Goal: Information Seeking & Learning: Understand process/instructions

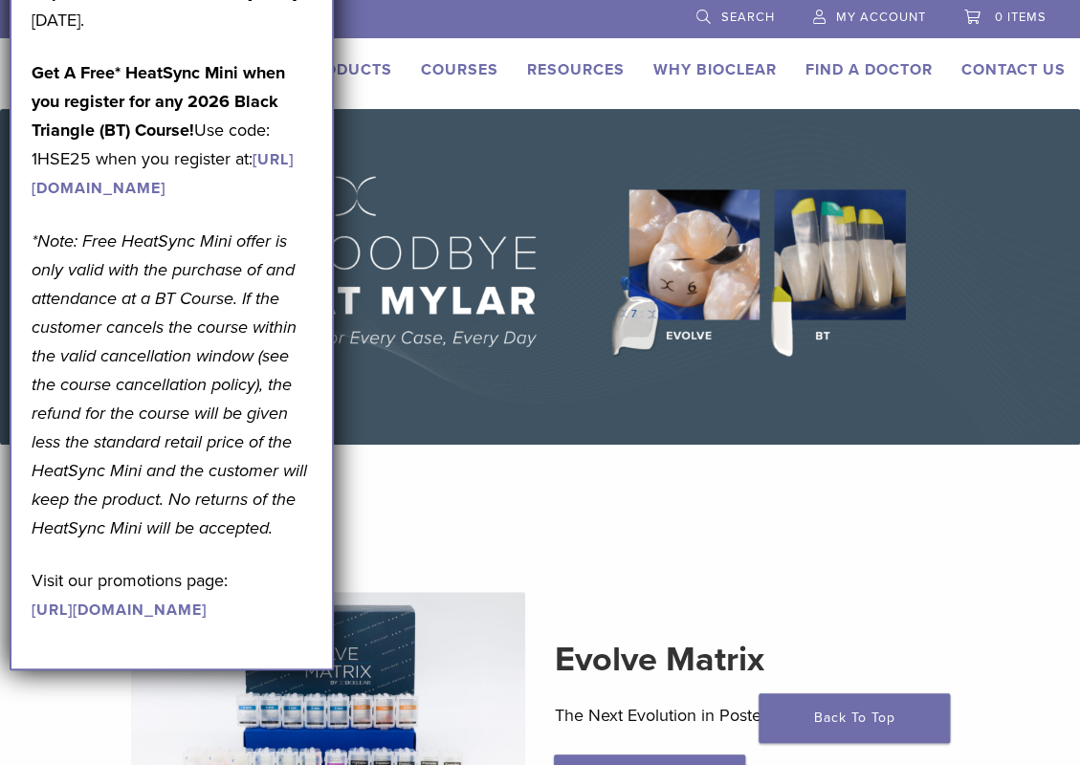
click at [615, 511] on section "Evolve Matrix The Next Evolution in Posterior Matrices Learn More" at bounding box center [540, 690] width 1109 height 441
click at [296, 24] on p "September Promotion! Valid September 1–30, 2025." at bounding box center [172, 5] width 280 height 57
click at [867, 20] on span "My Account" at bounding box center [881, 17] width 90 height 15
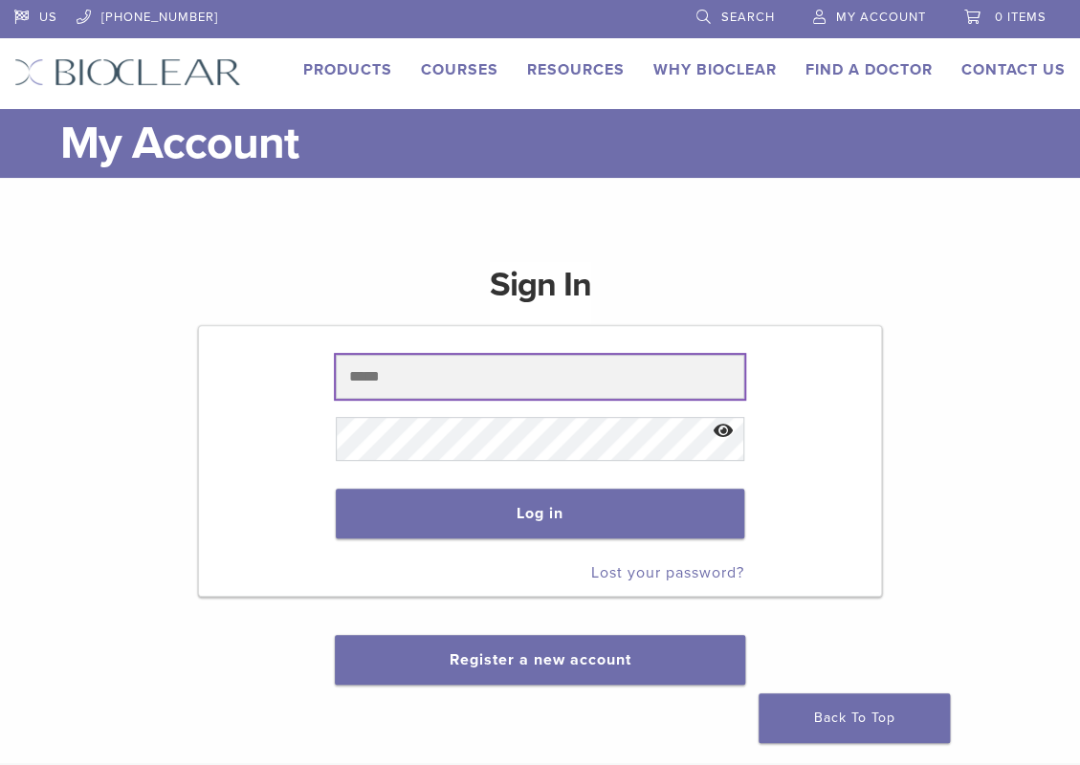
click at [455, 388] on input "text" at bounding box center [540, 377] width 408 height 44
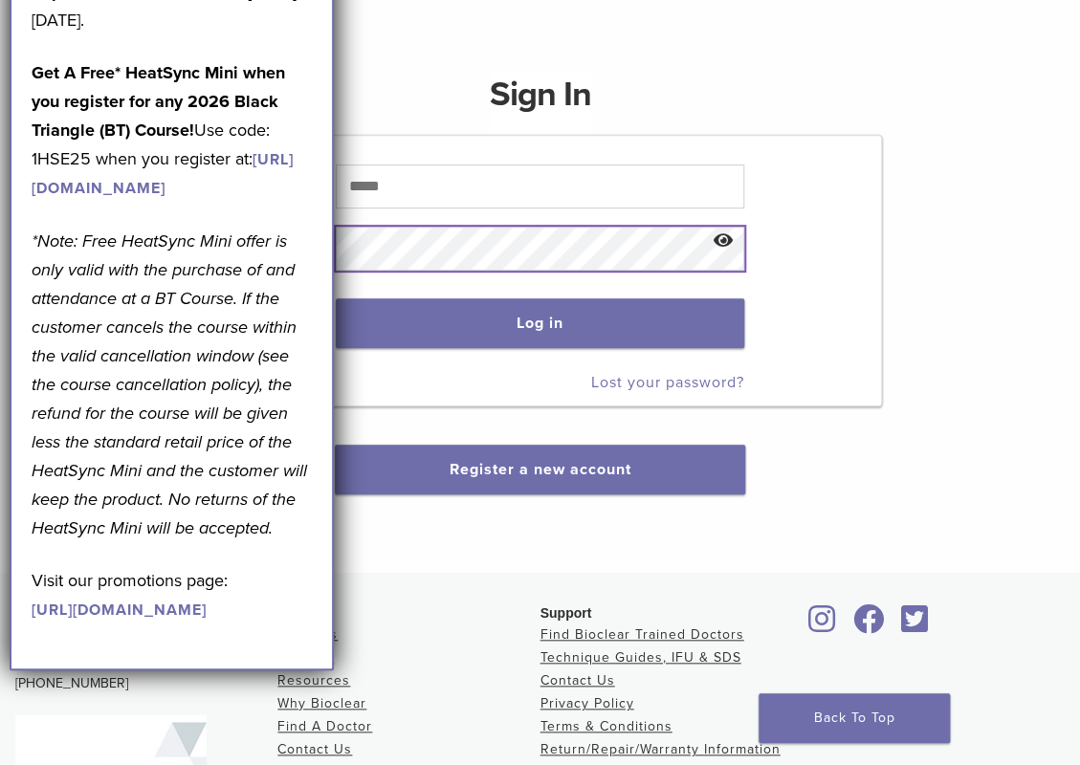
scroll to position [191, 0]
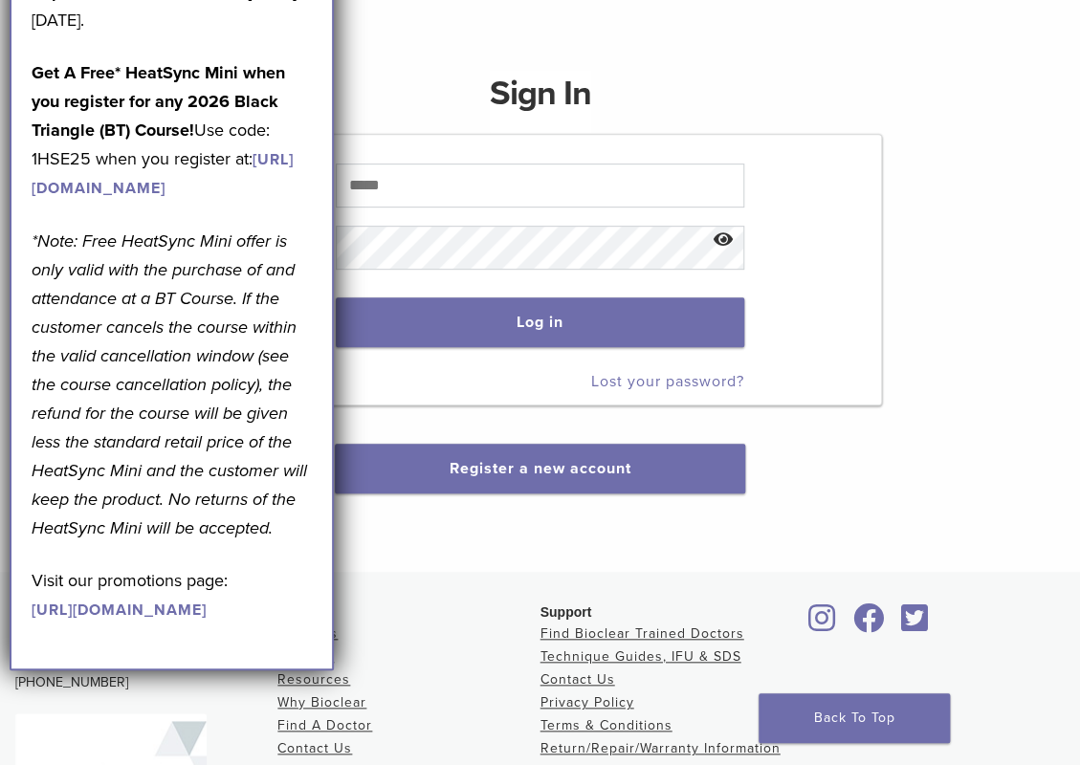
drag, startPoint x: 399, startPoint y: 68, endPoint x: 431, endPoint y: 59, distance: 33.6
click at [399, 67] on div "Sign In Log in Lost your password? Register a new account" at bounding box center [539, 271] width 683 height 446
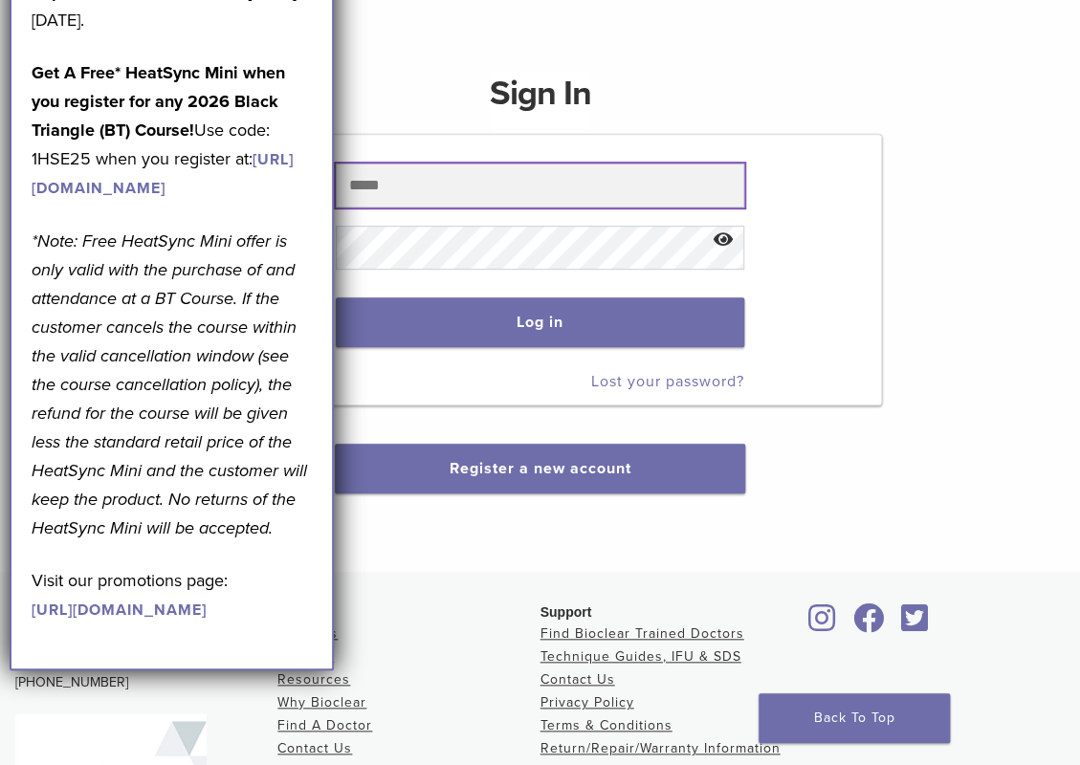
click at [470, 178] on input "text" at bounding box center [540, 186] width 408 height 44
type input "**********"
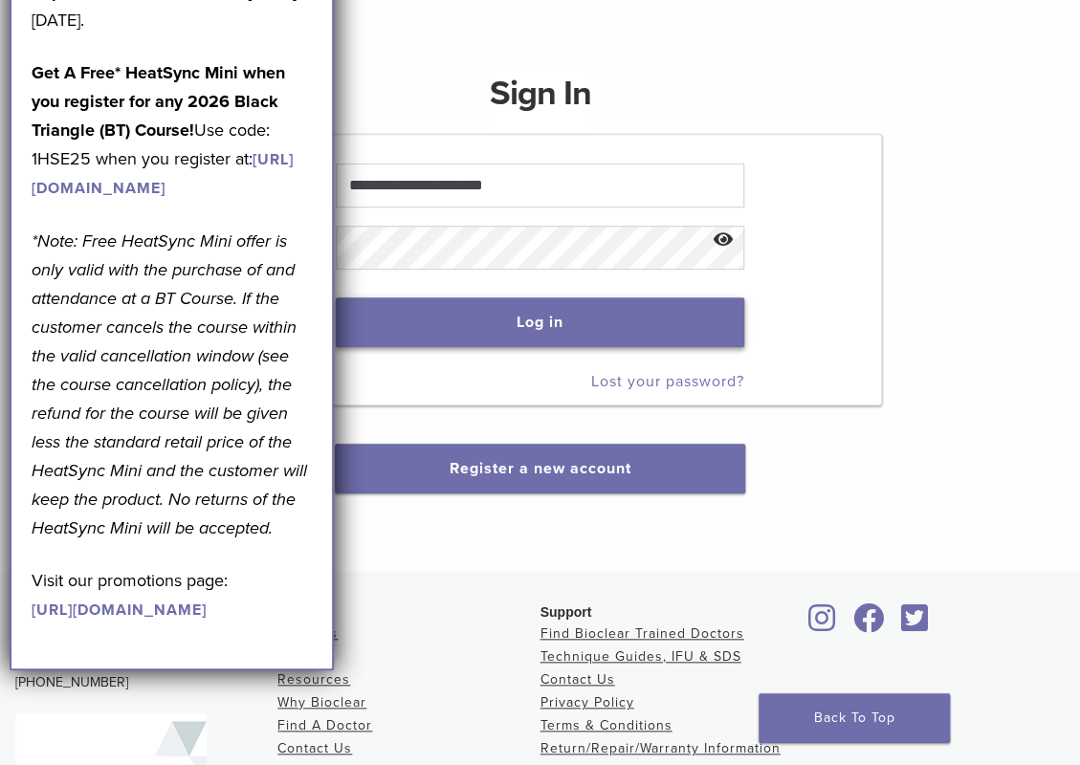
click at [497, 325] on button "Log in" at bounding box center [540, 322] width 408 height 50
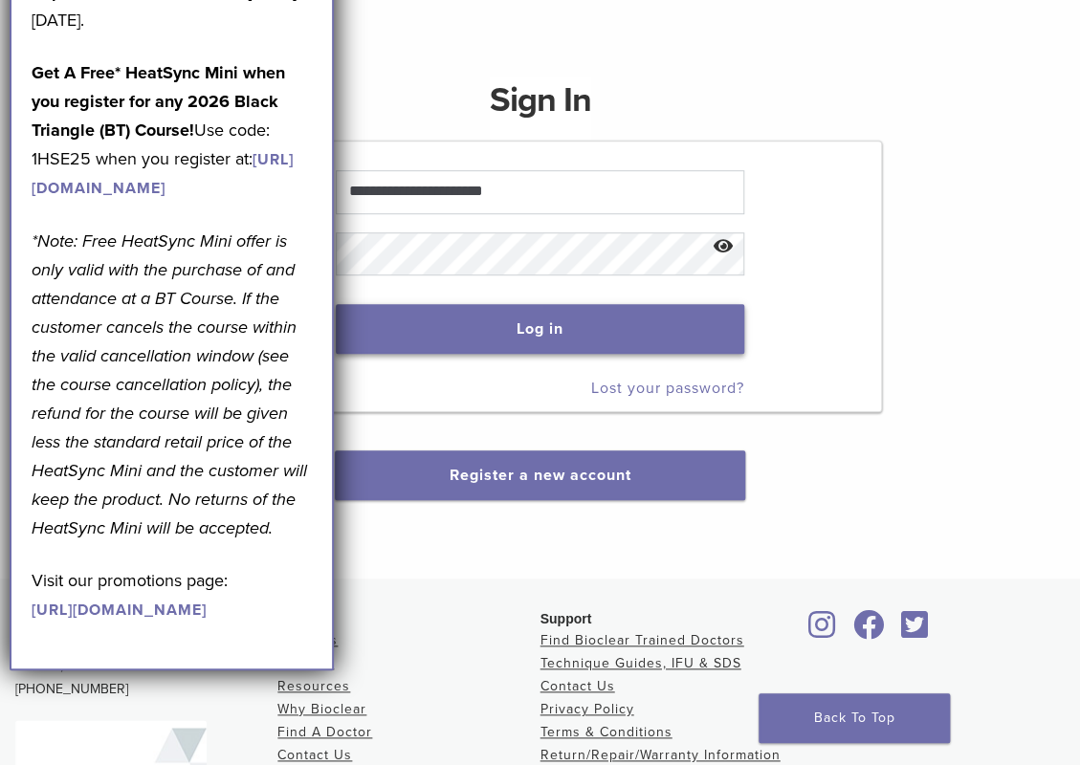
scroll to position [287, 0]
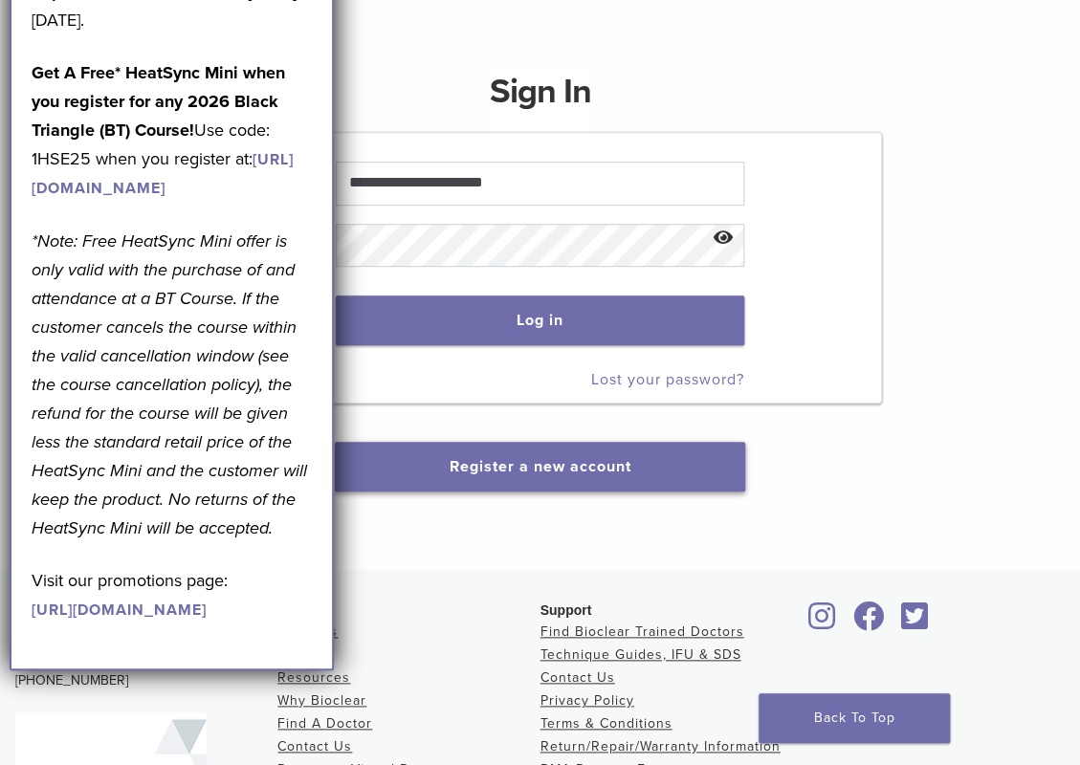
click at [520, 462] on link "Register a new account" at bounding box center [541, 466] width 182 height 19
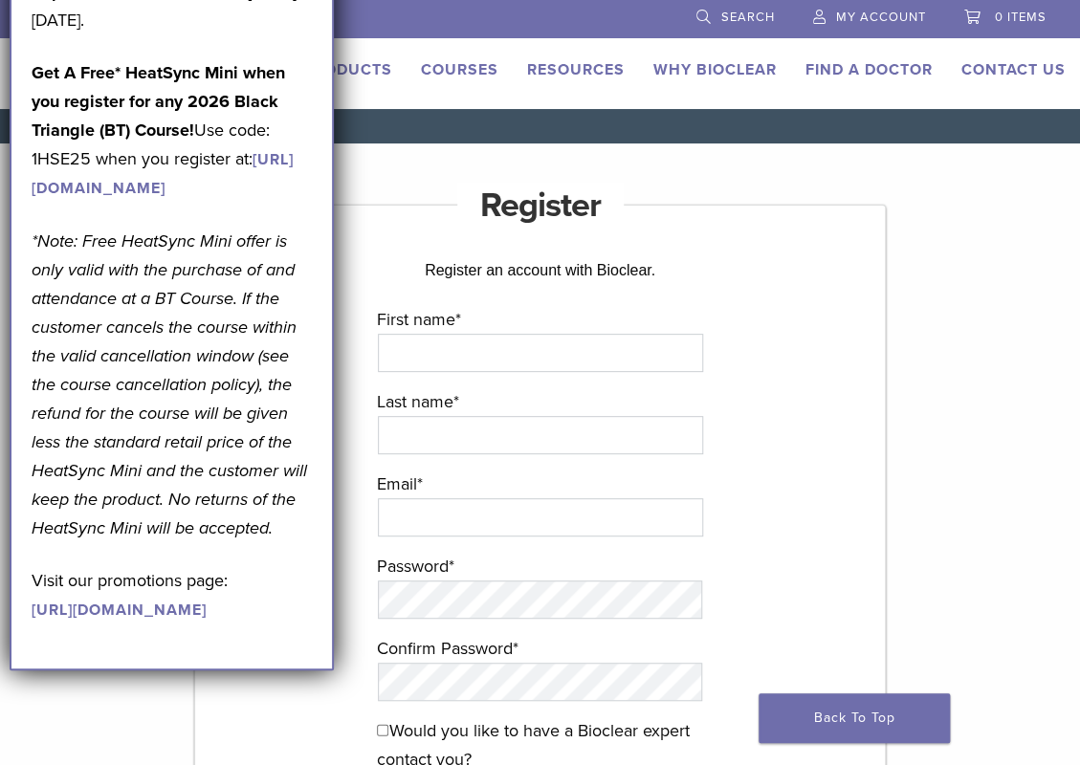
click at [883, 12] on span "My Account" at bounding box center [881, 17] width 90 height 15
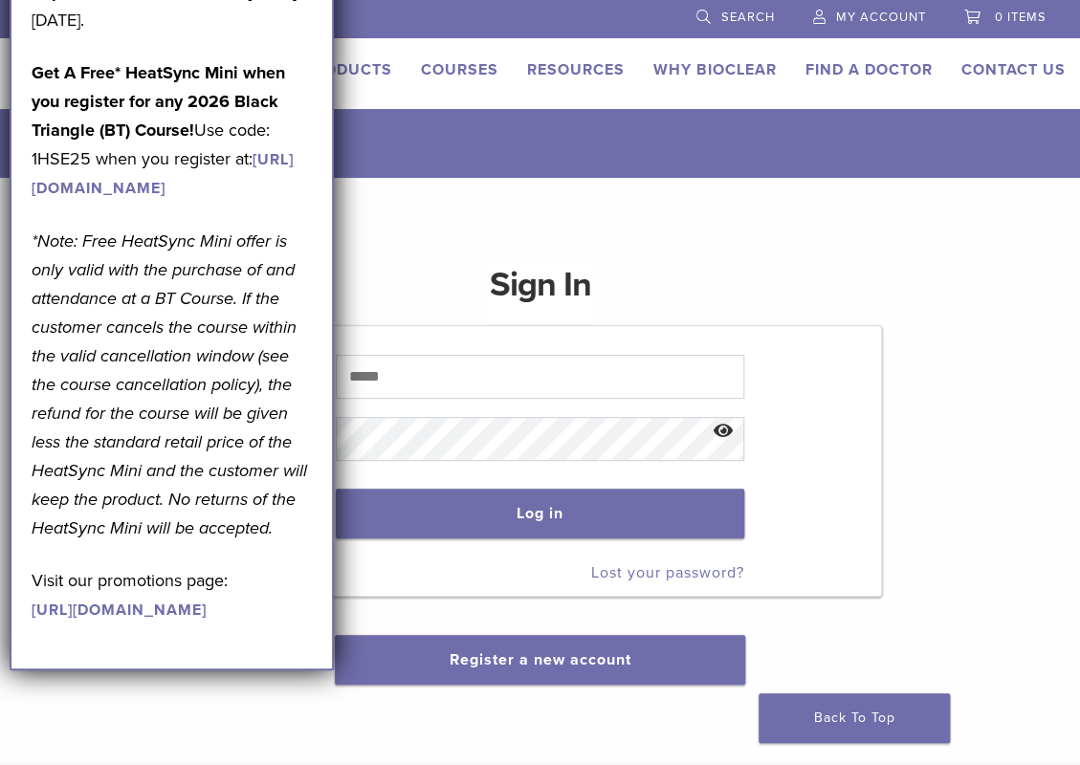
click at [616, 569] on link "Lost your password?" at bounding box center [667, 572] width 153 height 19
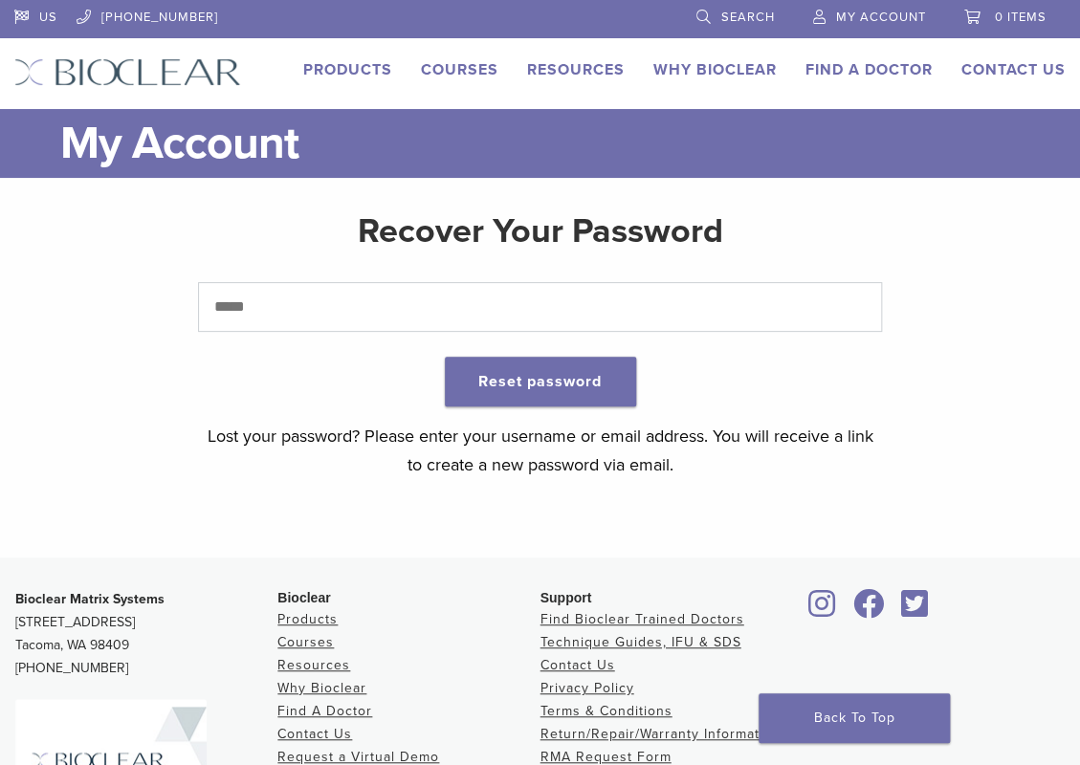
scroll to position [96, 0]
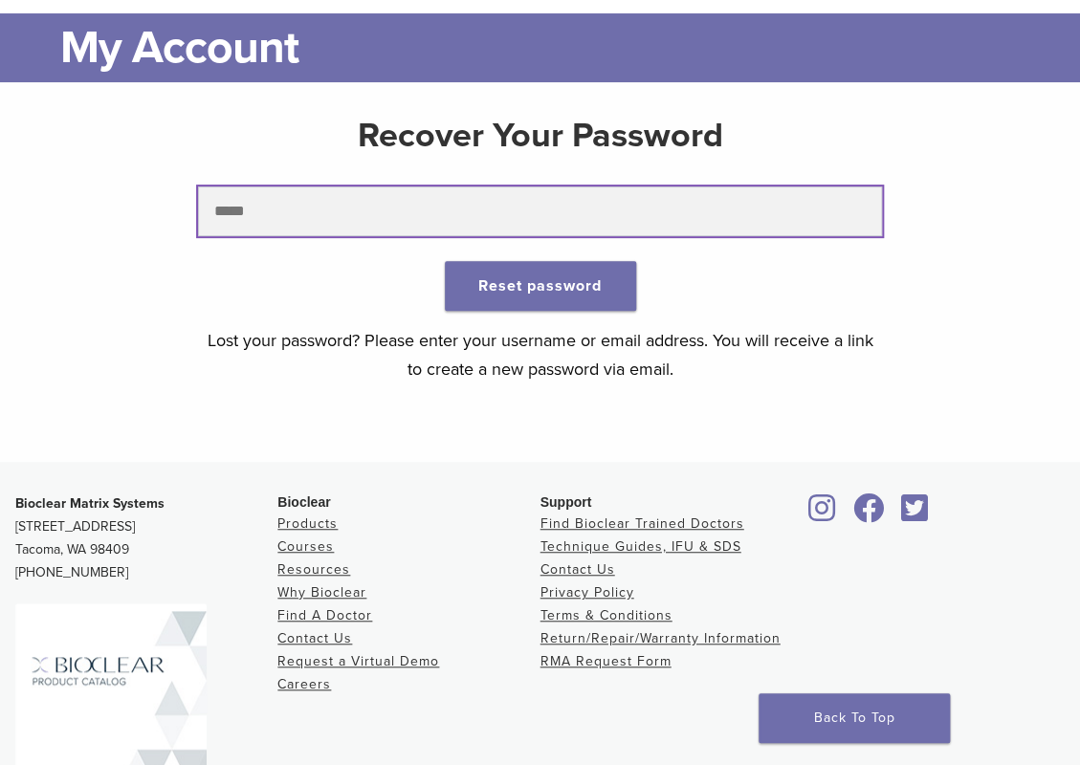
click at [396, 200] on input "text" at bounding box center [539, 212] width 683 height 50
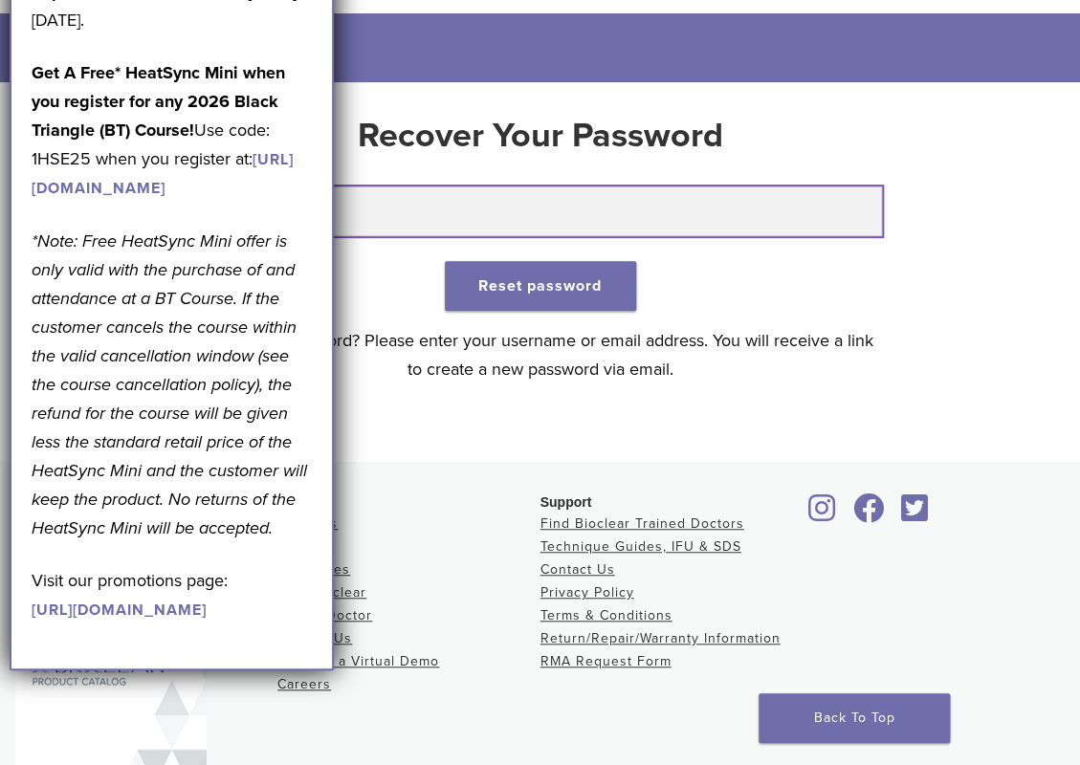
click at [422, 196] on input "text" at bounding box center [539, 212] width 683 height 50
type input "**********"
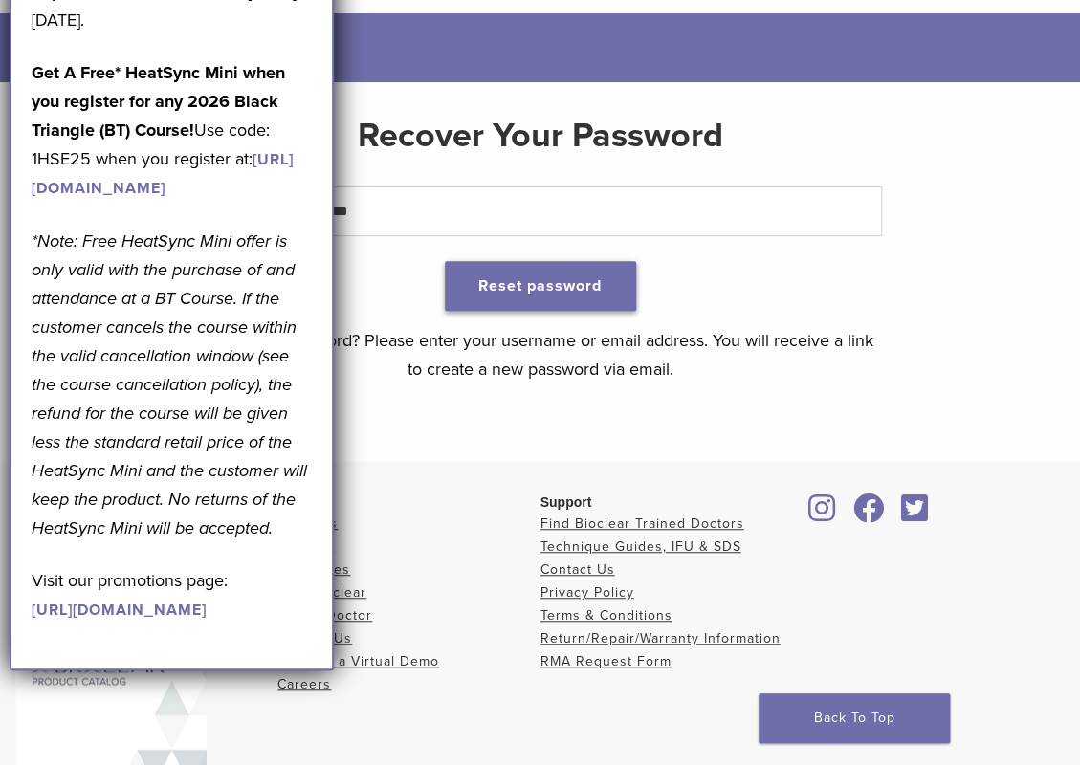
click at [543, 284] on button "Reset password" at bounding box center [540, 286] width 191 height 50
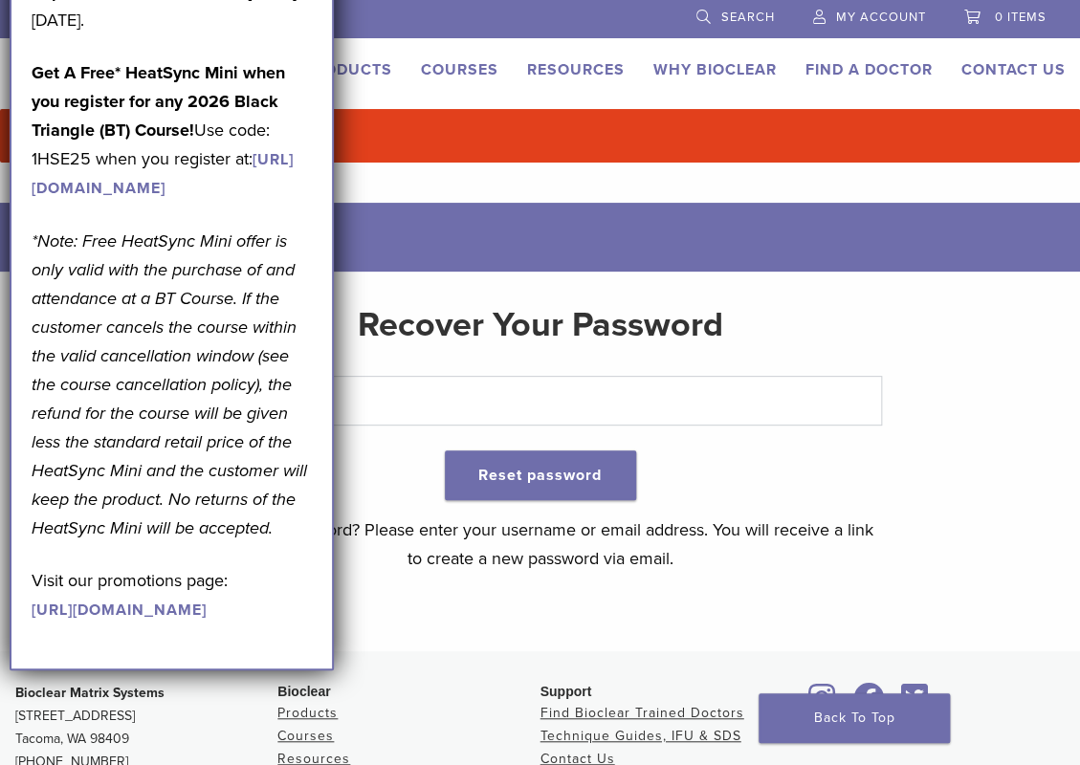
click at [441, 277] on div "Recover Your Password Reset password Lost your password? Please enter your user…" at bounding box center [540, 462] width 1080 height 380
click at [407, 284] on div "Recover Your Password Reset password Lost your password? Please enter your user…" at bounding box center [540, 462] width 1080 height 380
click at [240, 58] on p "Get A Free* HeatSync Mini when you register for any 2026 Black Triangle (BT) Co…" at bounding box center [172, 129] width 280 height 143
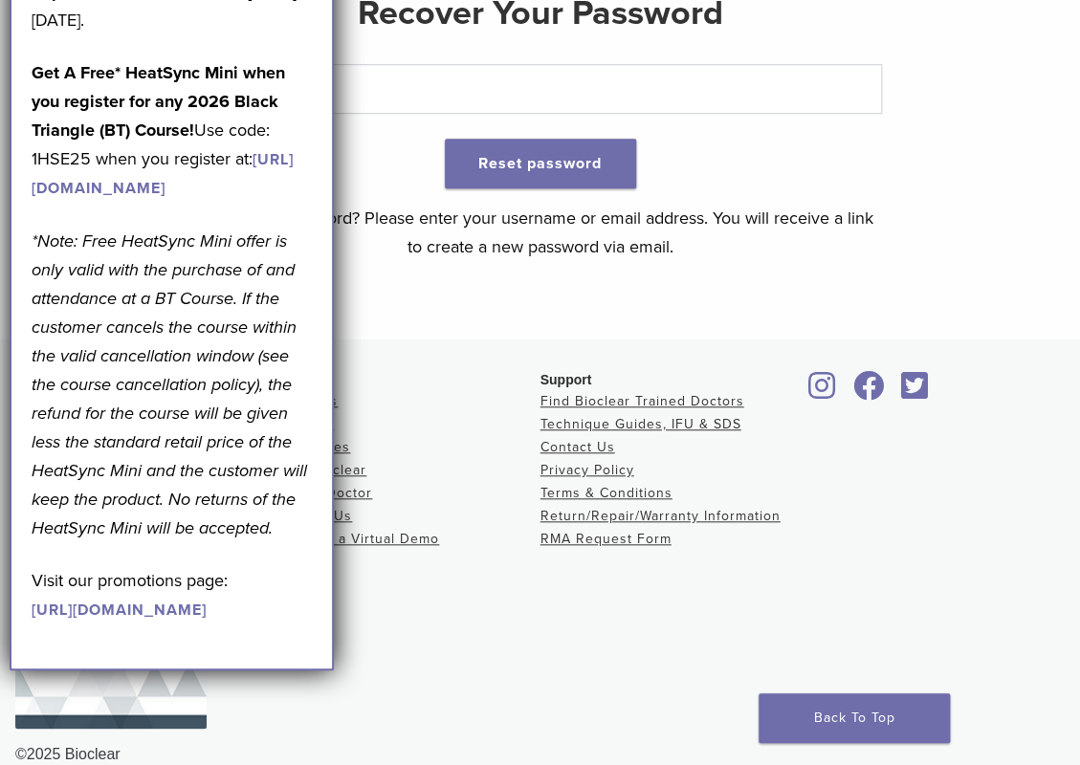
scroll to position [342, 0]
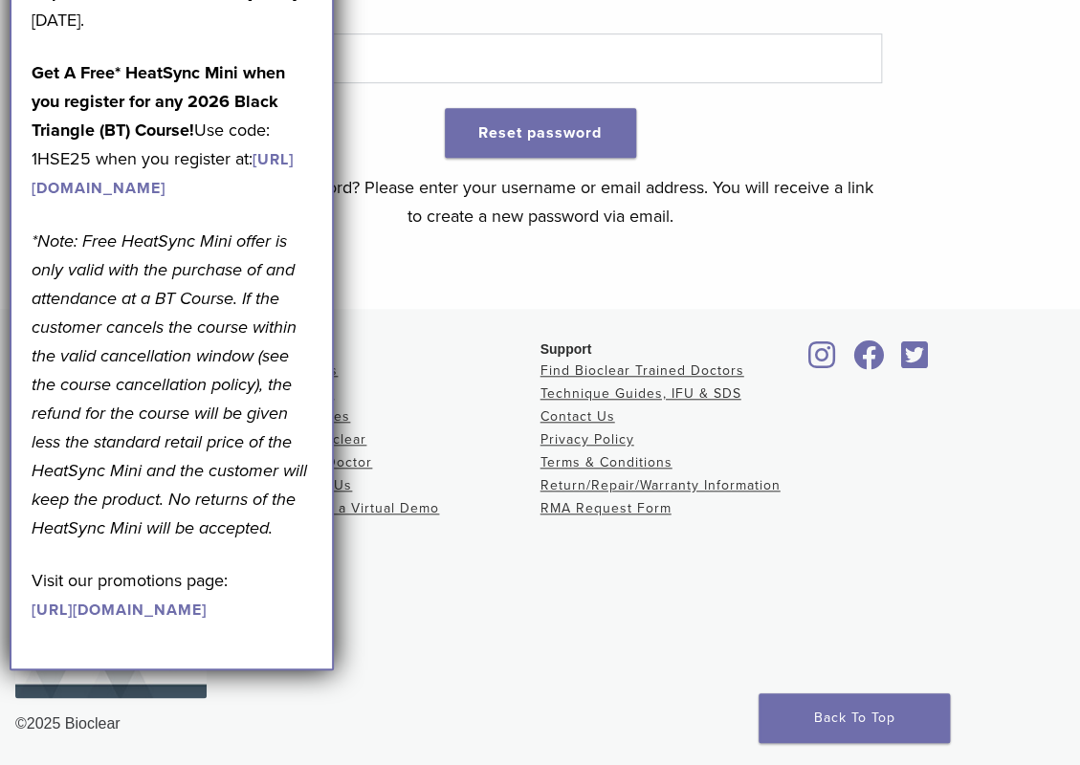
click at [341, 753] on footer "Bioclear Matrix Systems 3901 South Fife Street, Suite 100 Tacoma, WA 98409 1.85…" at bounding box center [540, 537] width 1080 height 457
click at [311, 671] on div "September Promotion! Valid September 1–30, 2025. Get A Free* HeatSync Mini when…" at bounding box center [172, 313] width 324 height 716
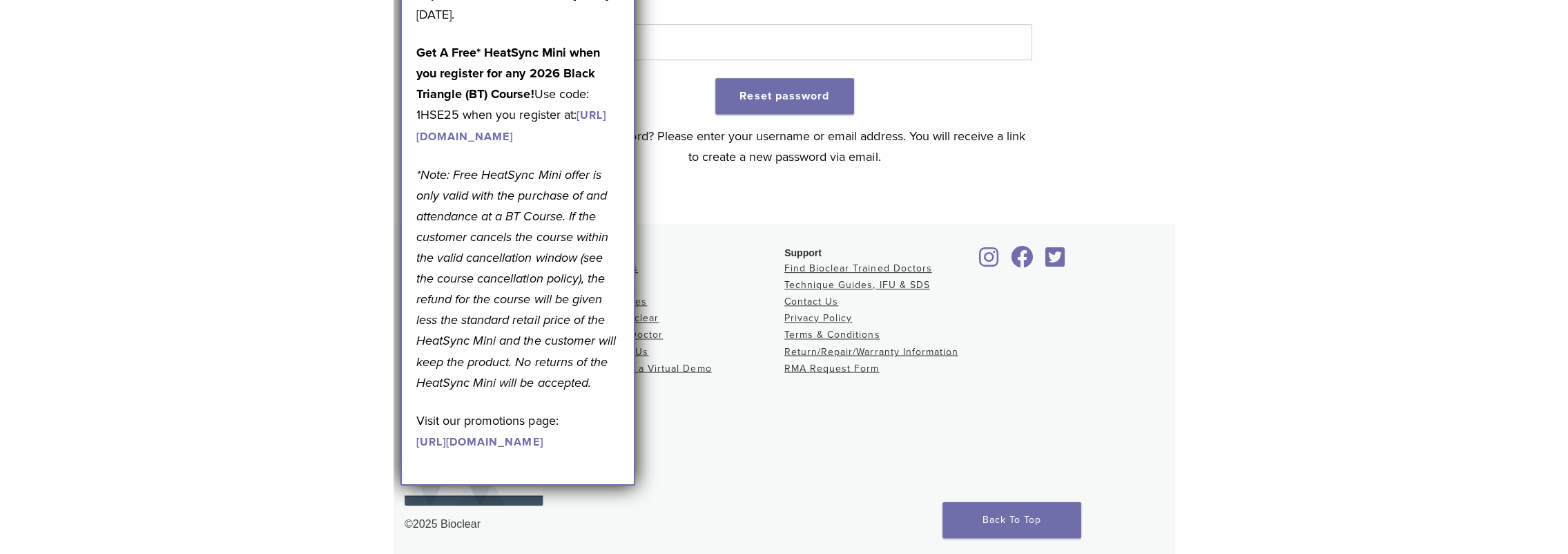
scroll to position [246, 0]
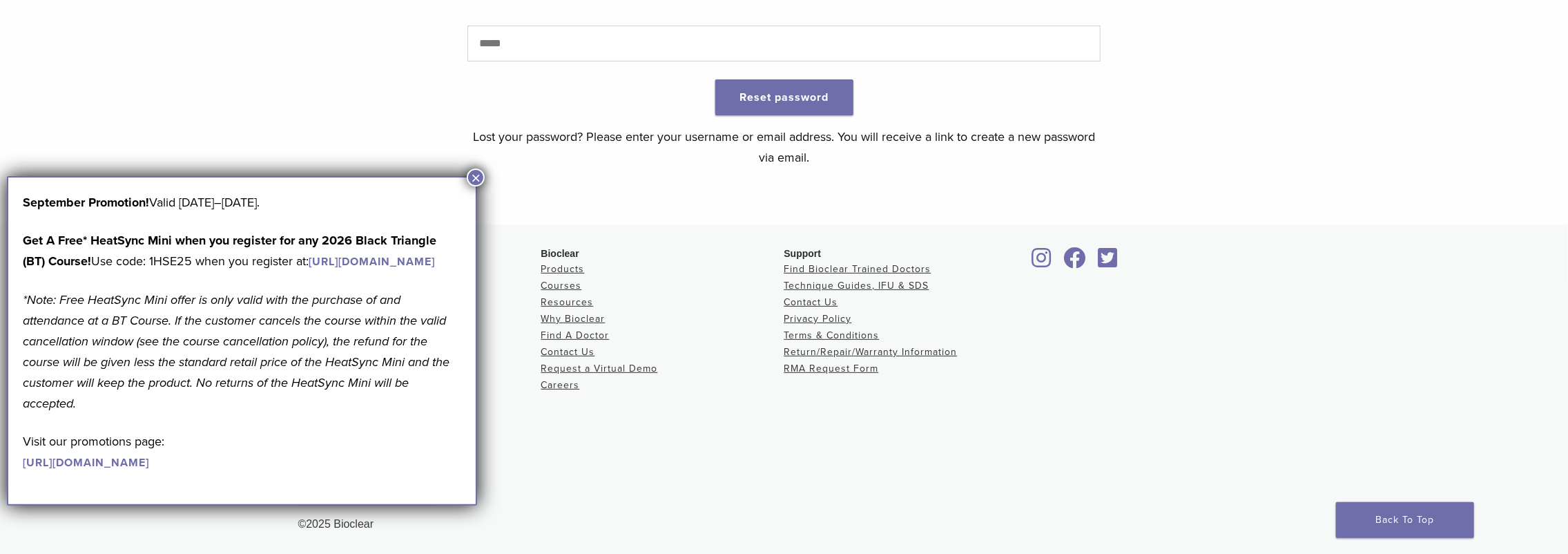
click at [476, 176] on button "×" at bounding box center [476, 177] width 18 height 18
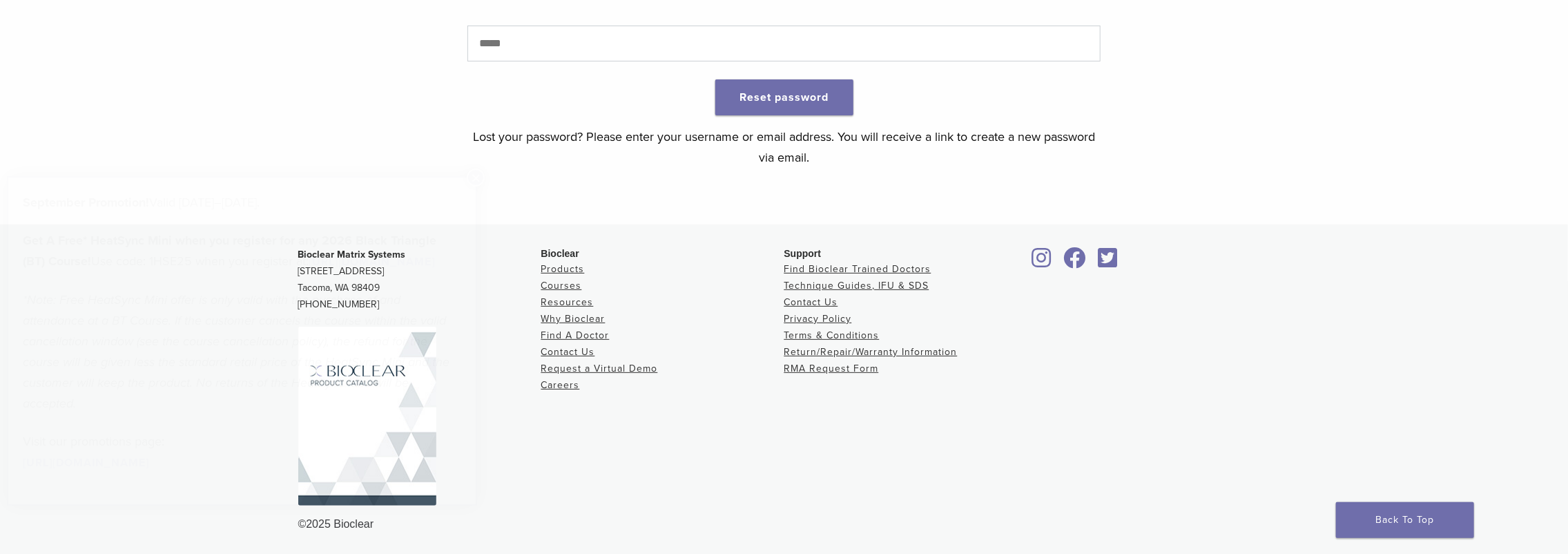
scroll to position [0, 0]
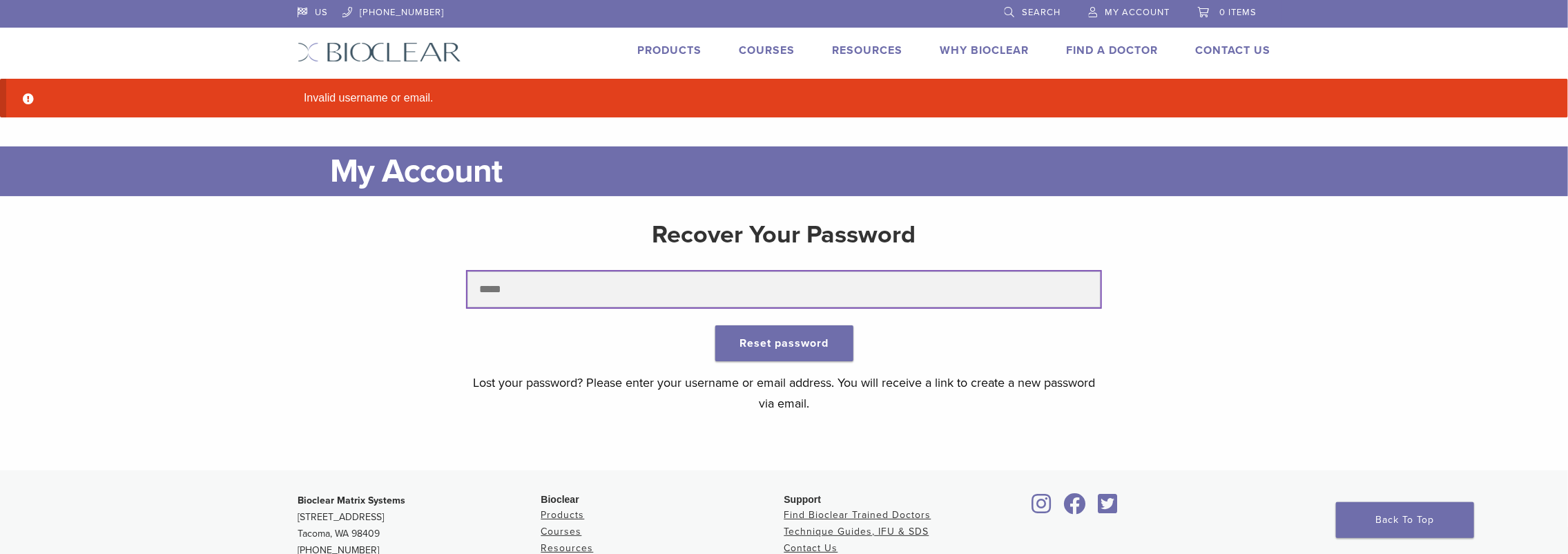
click at [635, 284] on input "text" at bounding box center [784, 290] width 633 height 36
type input "**********"
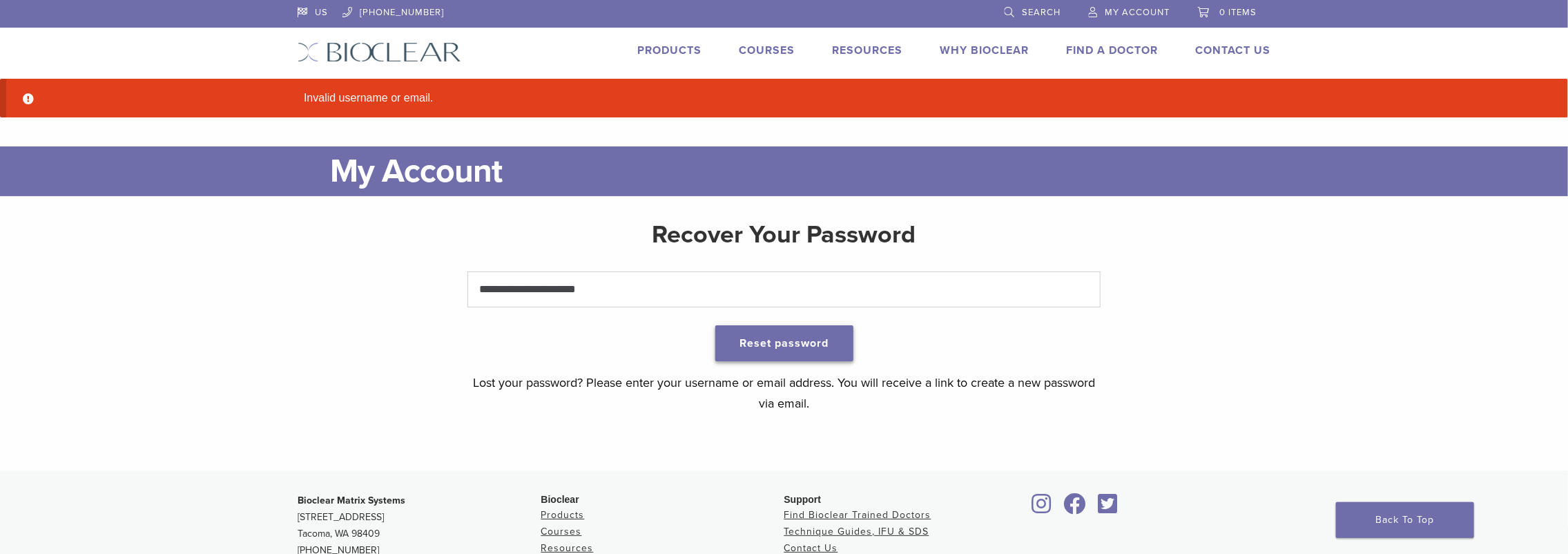
click at [752, 344] on button "Reset password" at bounding box center [784, 344] width 138 height 36
click at [850, 51] on link "Resources" at bounding box center [868, 50] width 71 height 14
click at [863, 70] on link "Technique Guides, IFU, & SDS" at bounding box center [928, 74] width 184 height 30
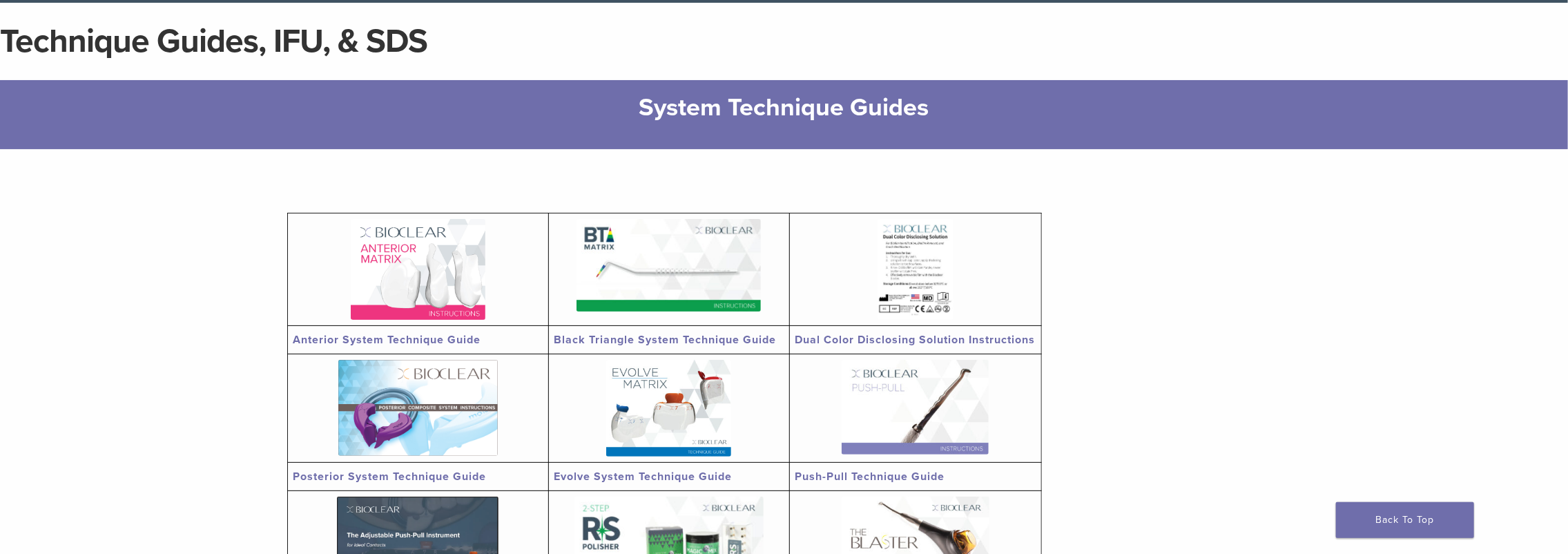
scroll to position [69, 0]
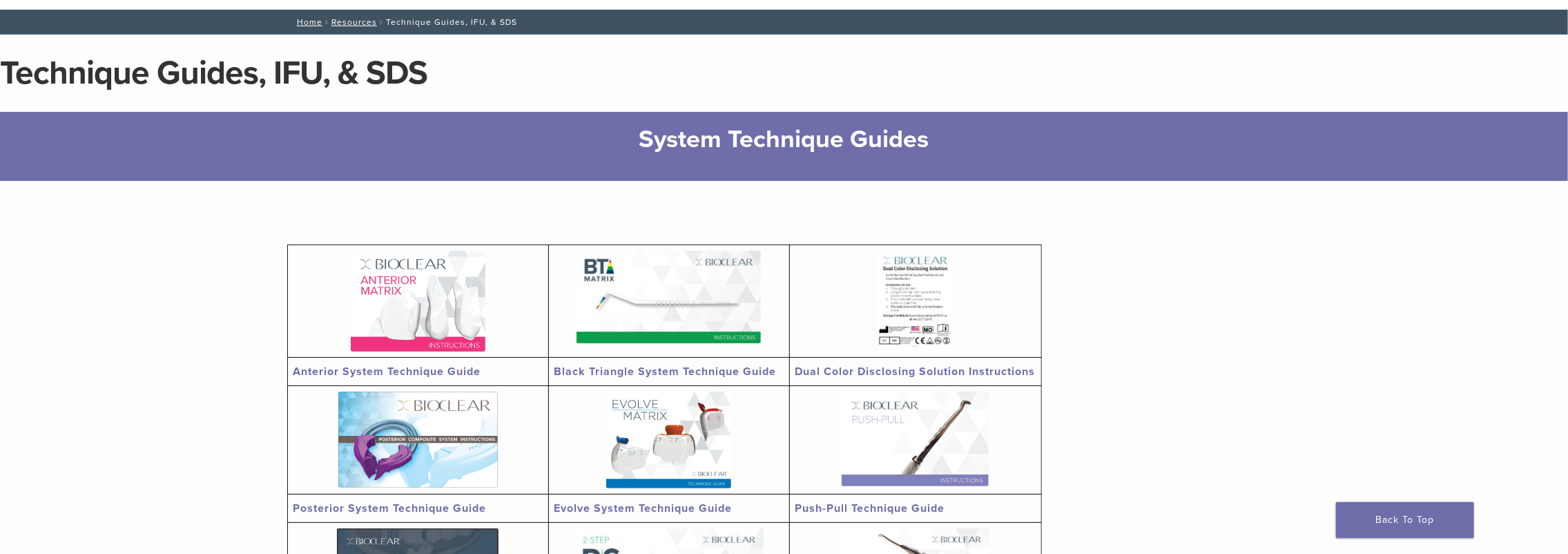
click at [707, 373] on link "Black Triangle System Technique Guide" at bounding box center [666, 371] width 222 height 14
click at [411, 306] on img at bounding box center [418, 301] width 135 height 101
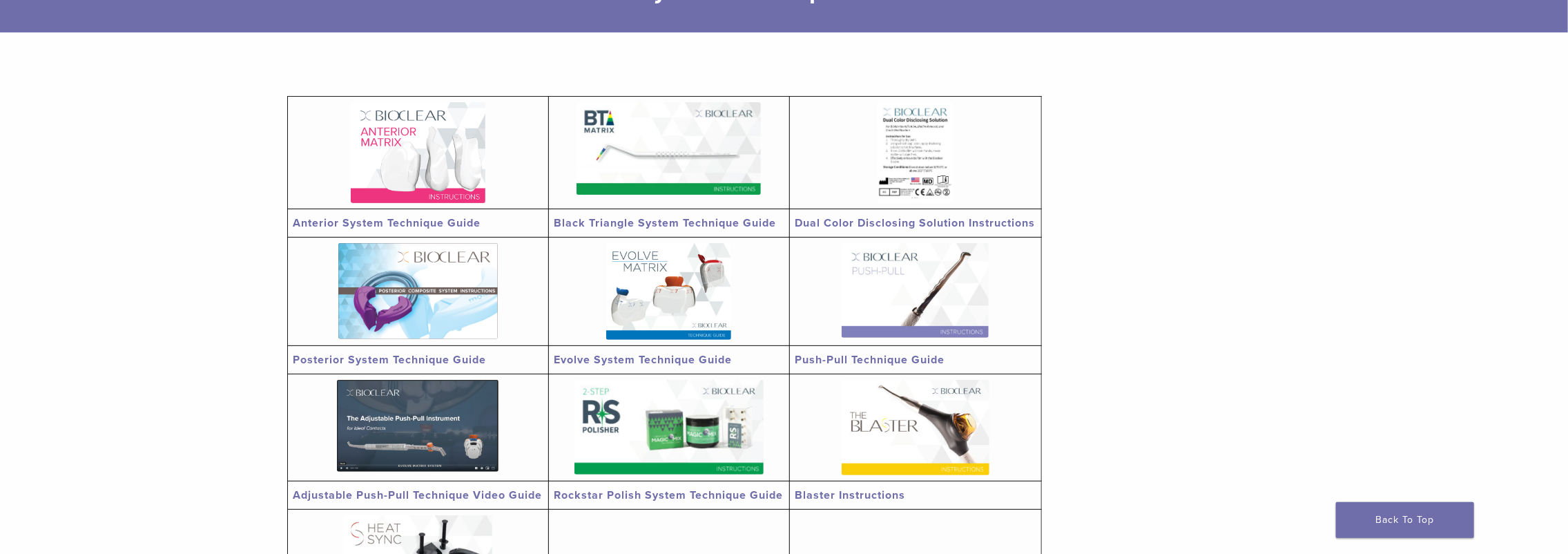
scroll to position [207, 0]
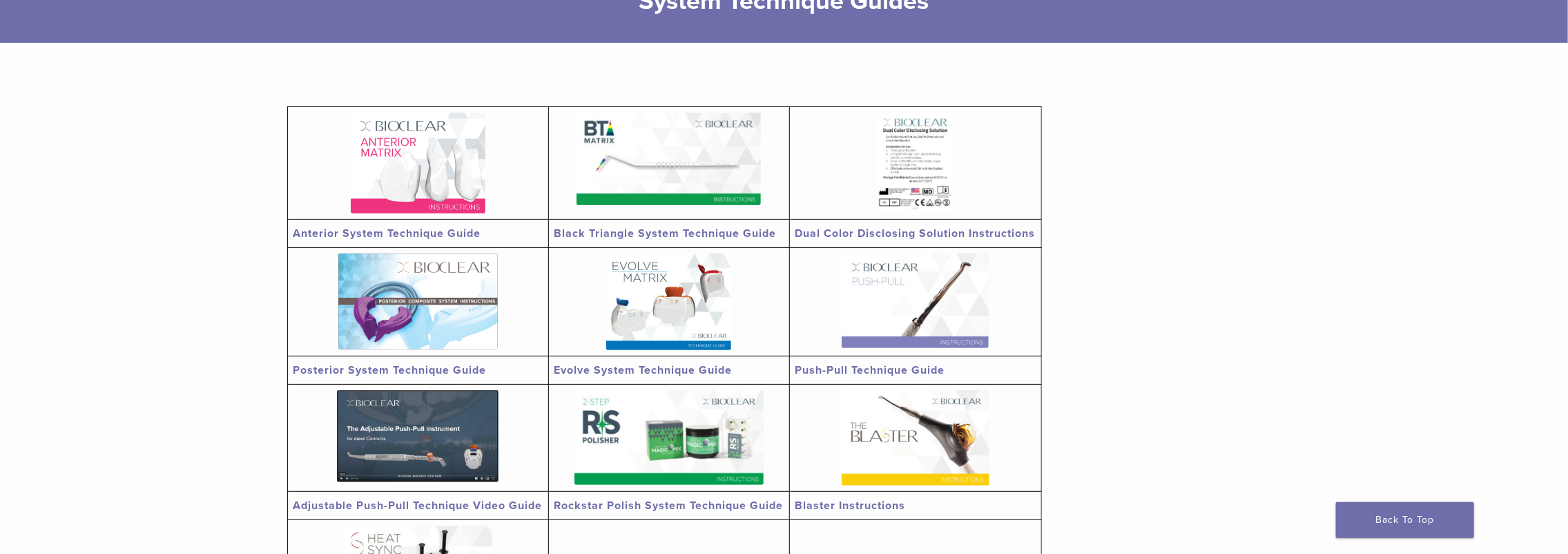
click at [920, 166] on img at bounding box center [915, 163] width 76 height 100
click at [898, 428] on img at bounding box center [915, 438] width 148 height 95
